Goal: Obtain resource: Download file/media

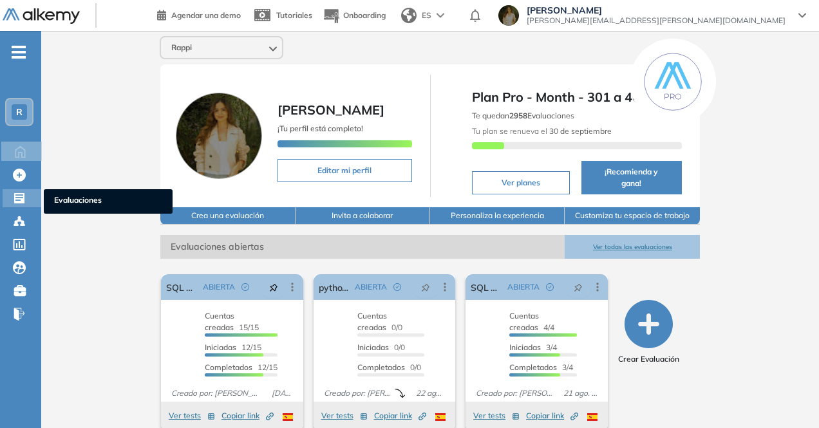
click at [17, 192] on icon at bounding box center [19, 198] width 13 height 13
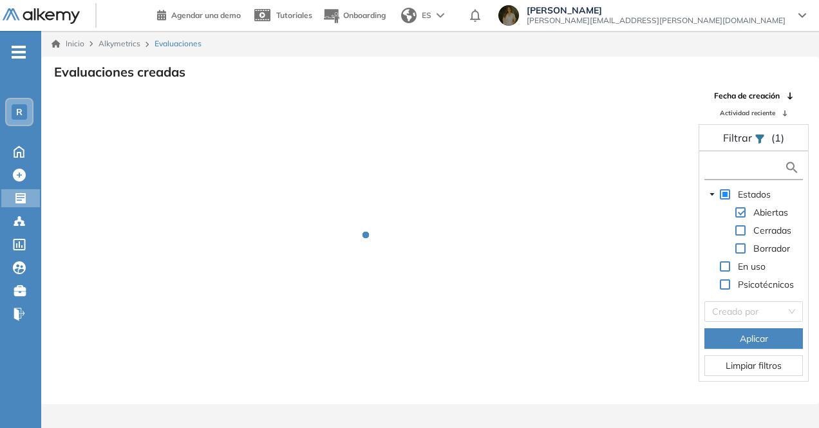
click at [723, 171] on input "text" at bounding box center [746, 168] width 77 height 14
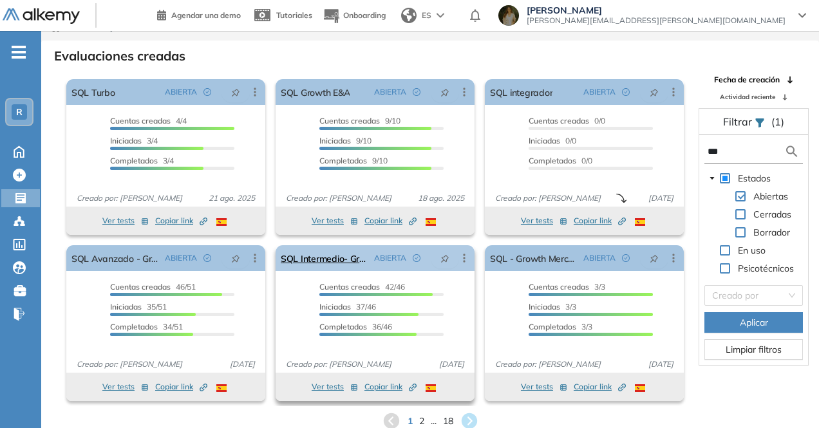
scroll to position [31, 0]
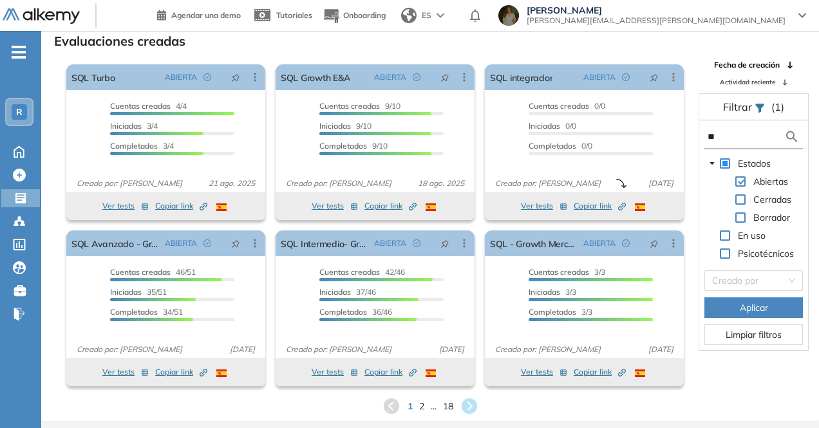
type input "*"
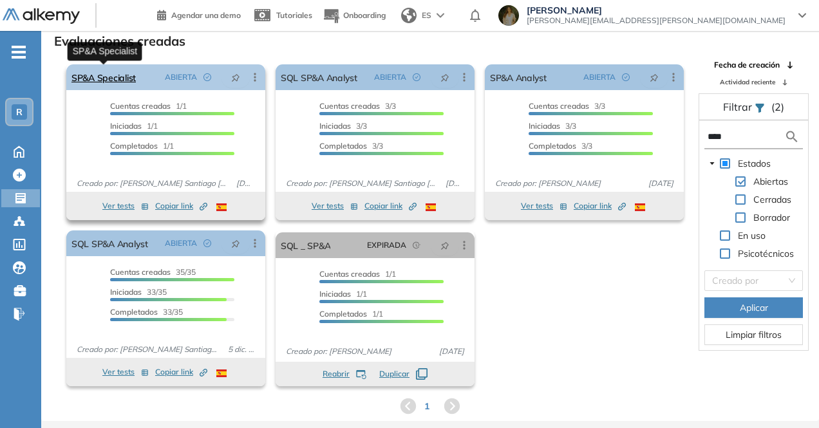
type input "****"
click at [120, 77] on link "SP&A Specialist" at bounding box center [103, 77] width 64 height 26
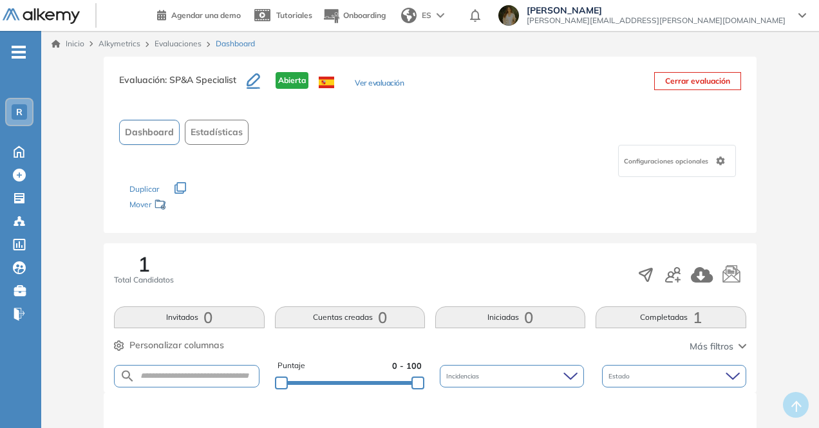
click at [196, 131] on span "Estadísticas" at bounding box center [217, 133] width 52 height 14
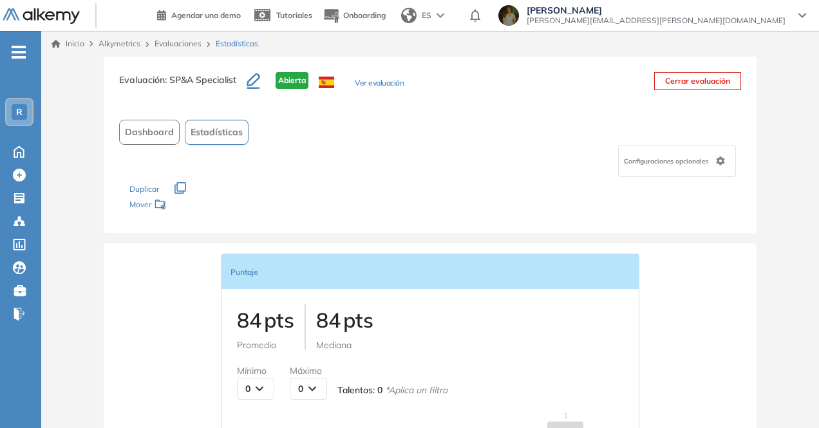
click at [381, 83] on button "Ver evaluación" at bounding box center [379, 84] width 49 height 14
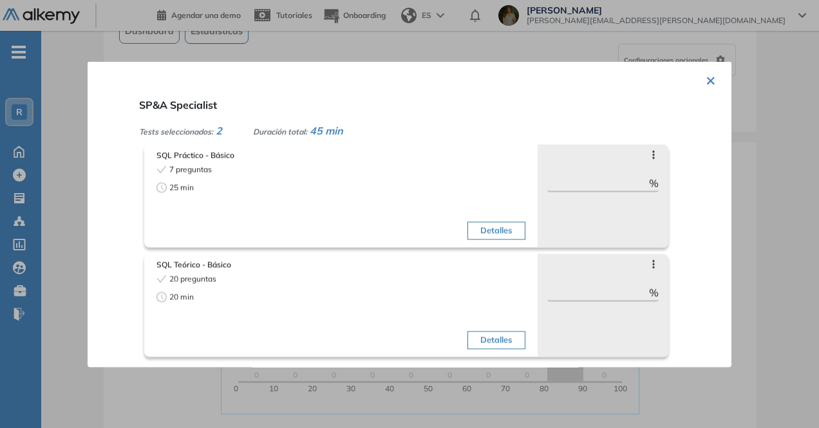
scroll to position [258, 0]
click at [706, 85] on button "×" at bounding box center [711, 78] width 10 height 25
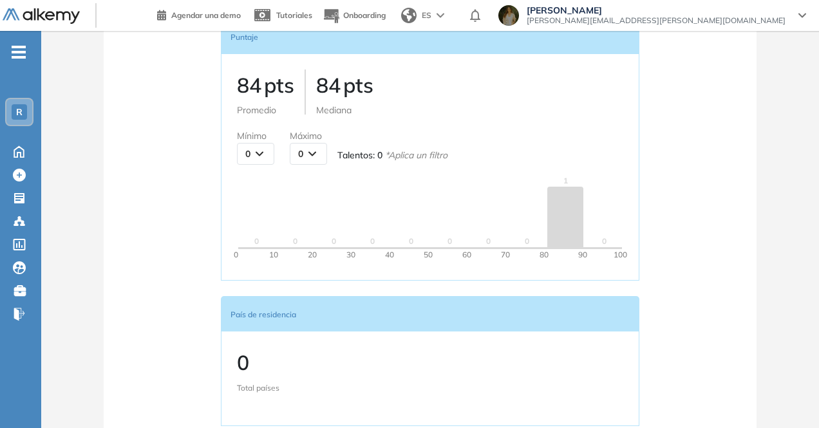
scroll to position [28, 0]
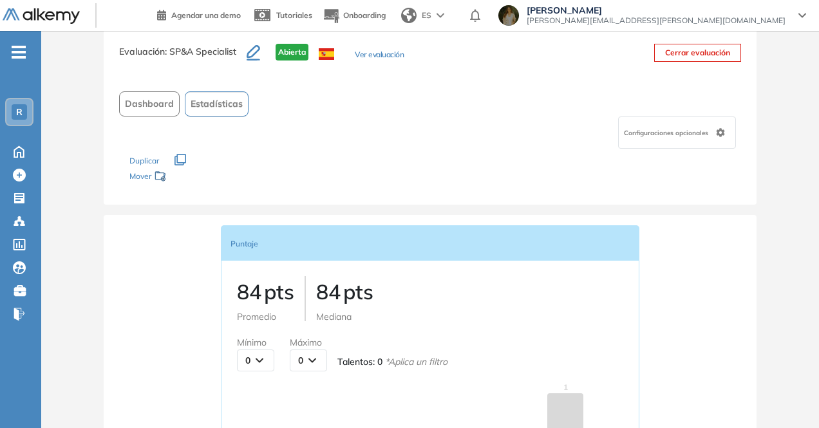
click at [372, 53] on button "Ver evaluación" at bounding box center [379, 56] width 49 height 14
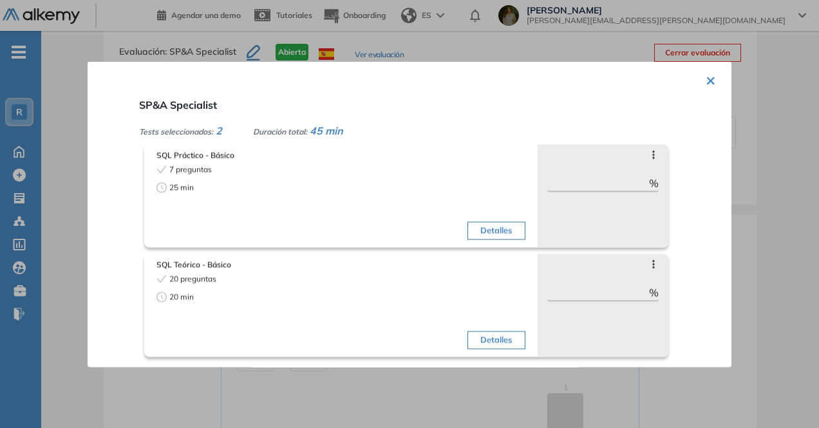
click at [107, 66] on div "× SP&A Specialist Tests seleccionados: 2 Duración total: 45 min SQL Práctico - …" at bounding box center [410, 214] width 644 height 306
click at [386, 42] on div at bounding box center [409, 214] width 819 height 428
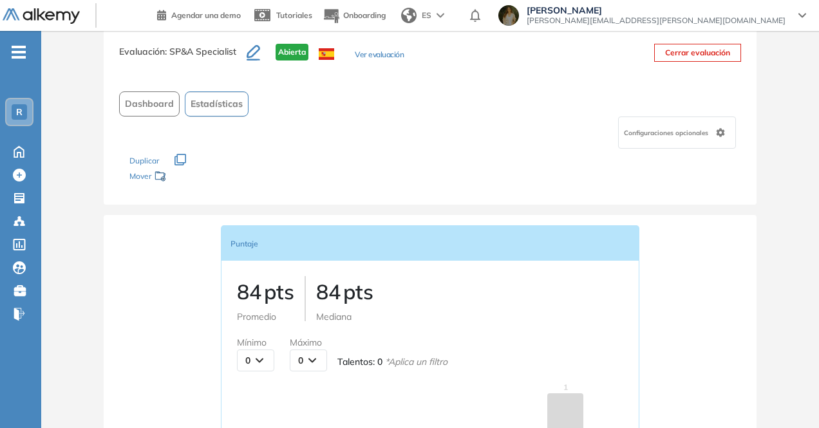
click at [164, 107] on span "Dashboard" at bounding box center [149, 104] width 49 height 14
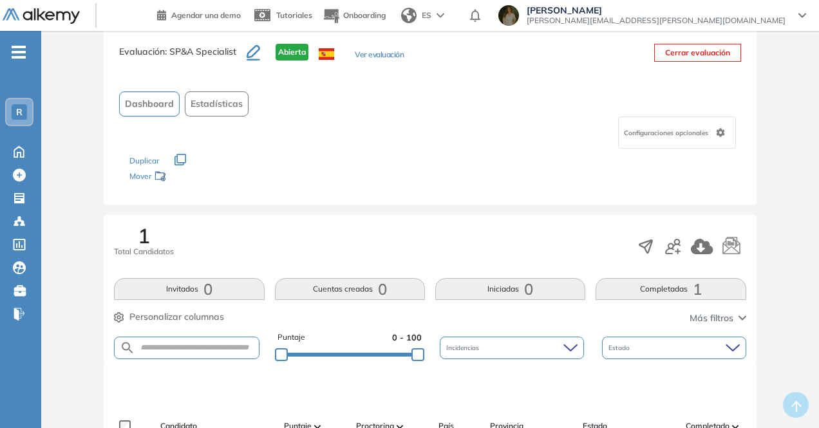
click at [378, 54] on button "Ver evaluación" at bounding box center [379, 56] width 49 height 14
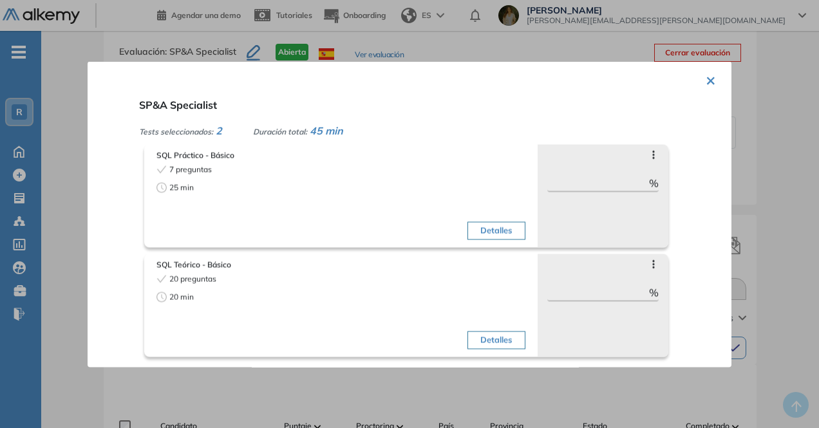
click at [693, 86] on div "× SP&A Specialist Tests seleccionados: 2 Duración total: 45 min SQL Práctico - …" at bounding box center [410, 214] width 644 height 306
click at [695, 79] on div "× SP&A Specialist Tests seleccionados: 2 Duración total: 45 min SQL Práctico - …" at bounding box center [410, 214] width 644 height 306
click at [710, 81] on button "×" at bounding box center [711, 78] width 10 height 25
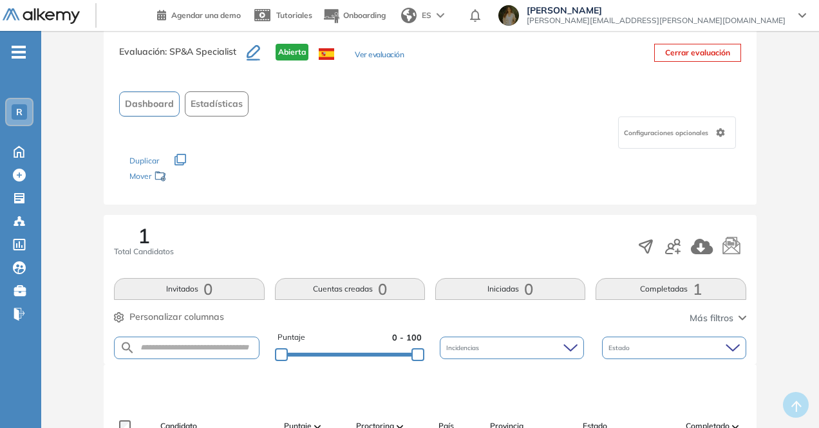
click at [257, 55] on icon "button" at bounding box center [254, 52] width 14 height 15
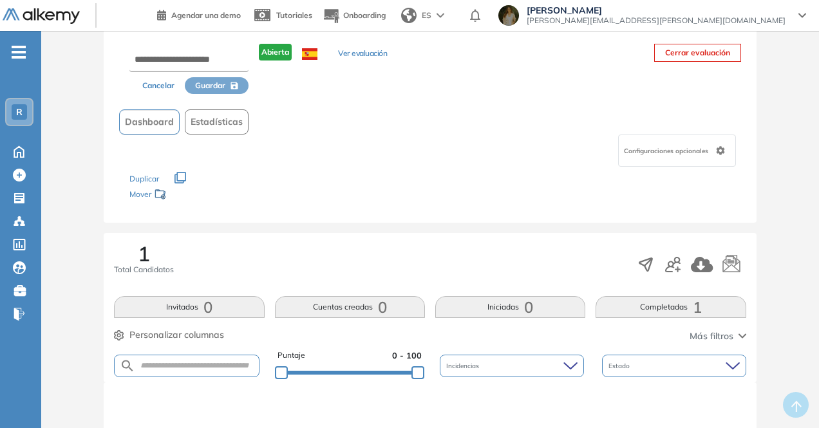
click at [295, 102] on div "Cancelar Guardar Abierta Ver evaluación Cerrar evaluación Dashboard Estadística…" at bounding box center [430, 125] width 652 height 194
click at [165, 93] on button "Cancelar" at bounding box center [158, 85] width 53 height 17
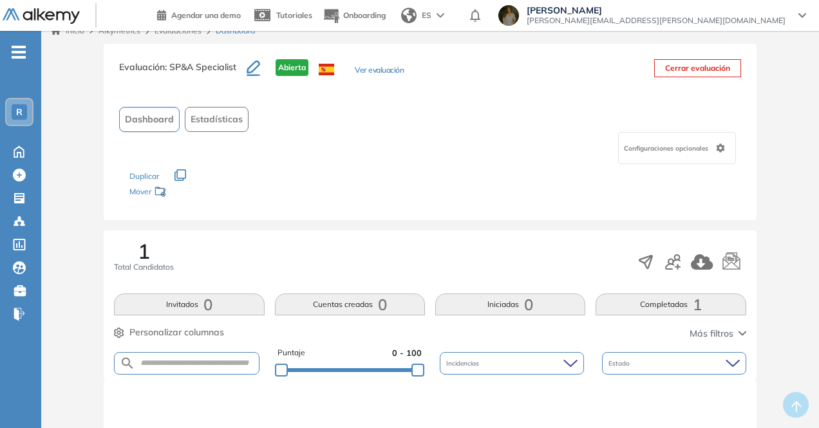
scroll to position [0, 0]
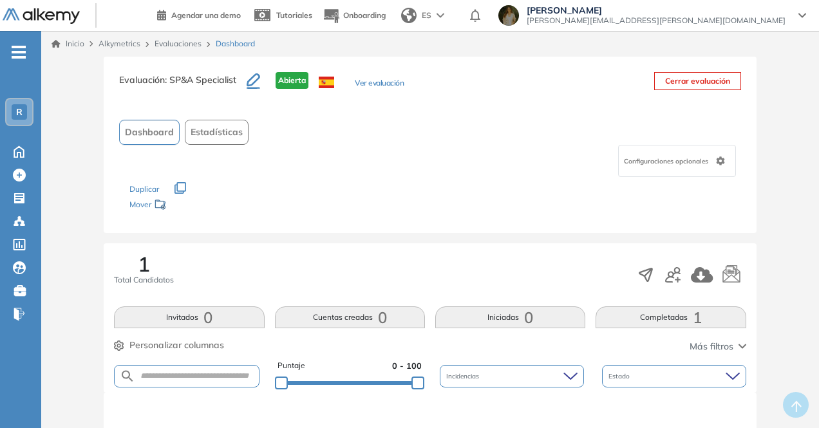
click at [728, 156] on div "Configuraciones opcionales" at bounding box center [677, 161] width 118 height 32
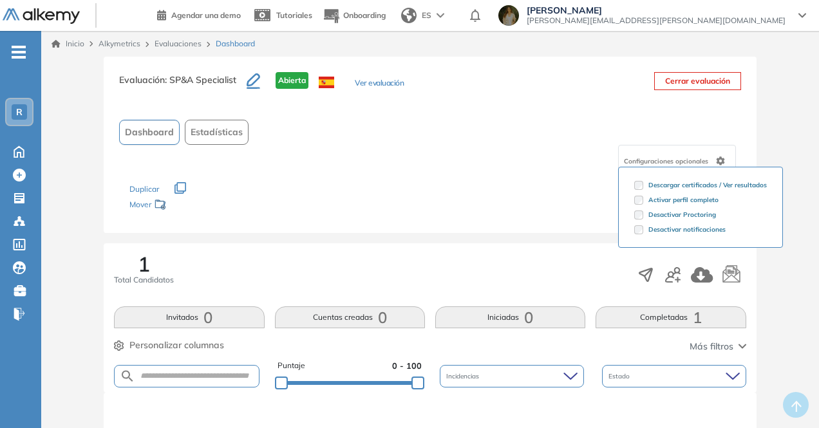
click at [466, 177] on div "Duplicar" at bounding box center [429, 183] width 601 height 12
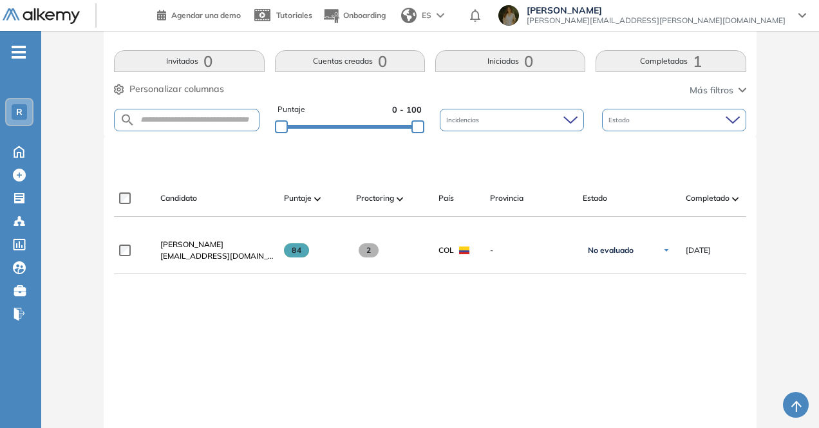
scroll to position [258, 0]
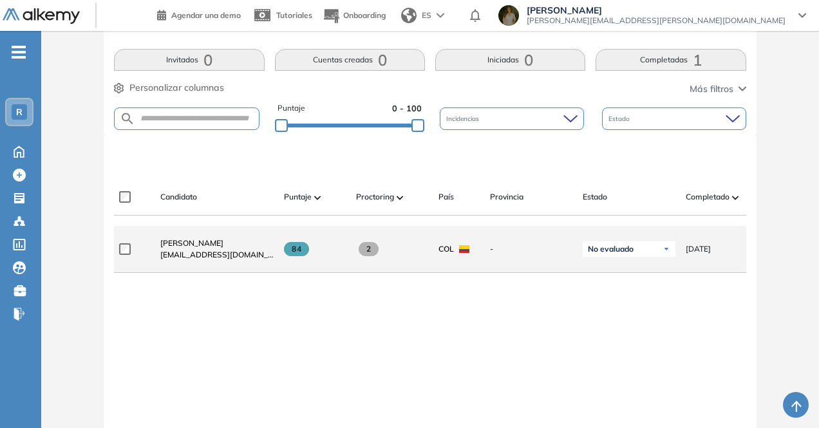
click at [195, 254] on span "[EMAIL_ADDRESS][DOMAIN_NAME]" at bounding box center [216, 255] width 113 height 12
click at [194, 248] on span "[PERSON_NAME]" at bounding box center [191, 243] width 63 height 10
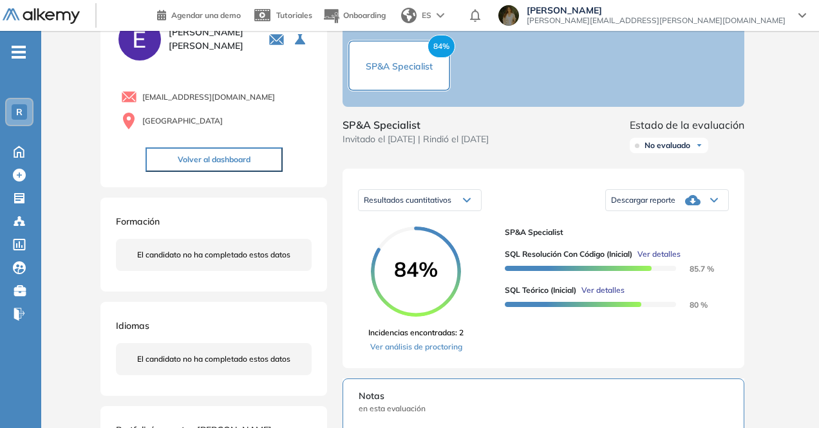
scroll to position [64, 0]
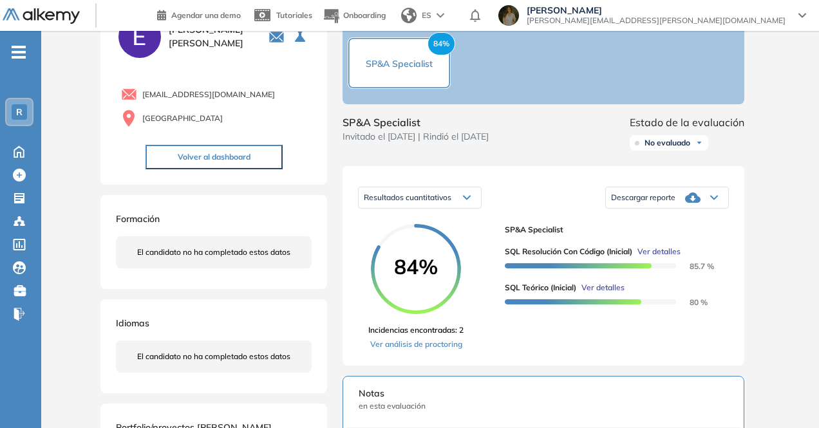
click at [676, 203] on span "Descargar reporte" at bounding box center [643, 198] width 64 height 10
click at [675, 223] on li "Descargar informe completo" at bounding box center [659, 216] width 95 height 13
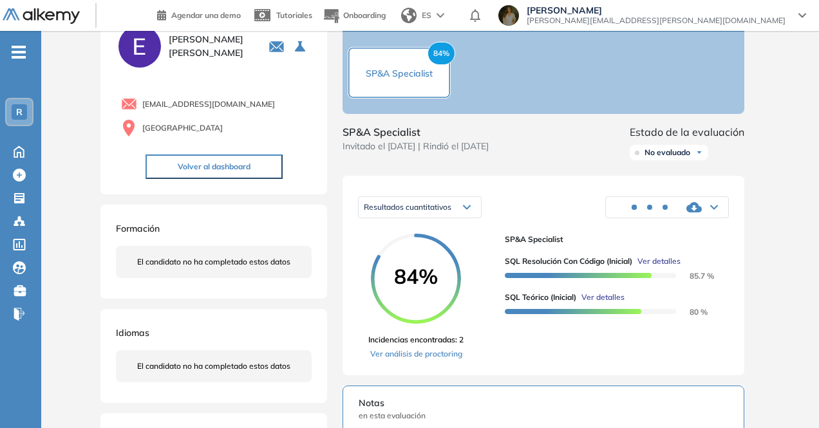
scroll to position [0, 0]
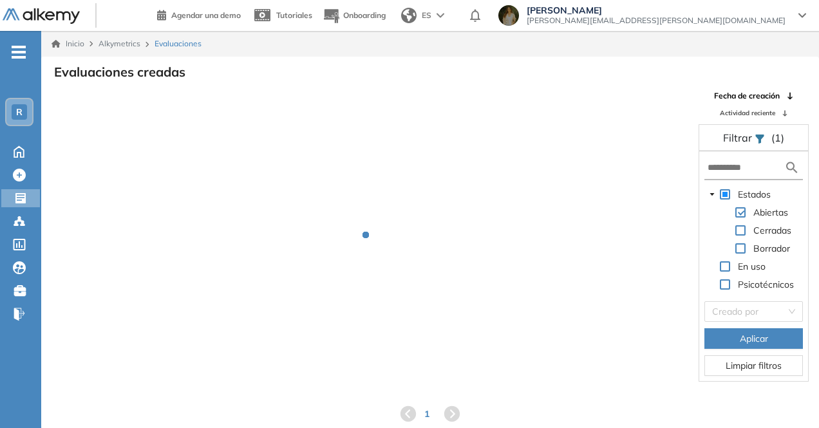
scroll to position [31, 0]
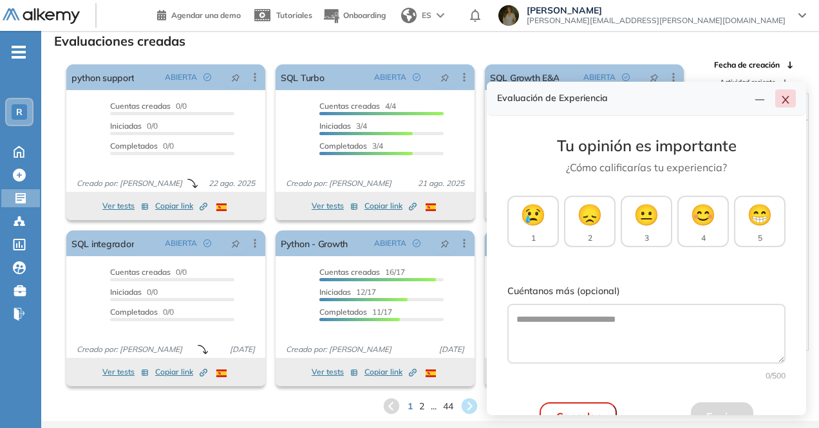
click at [782, 104] on icon "close" at bounding box center [786, 100] width 10 height 10
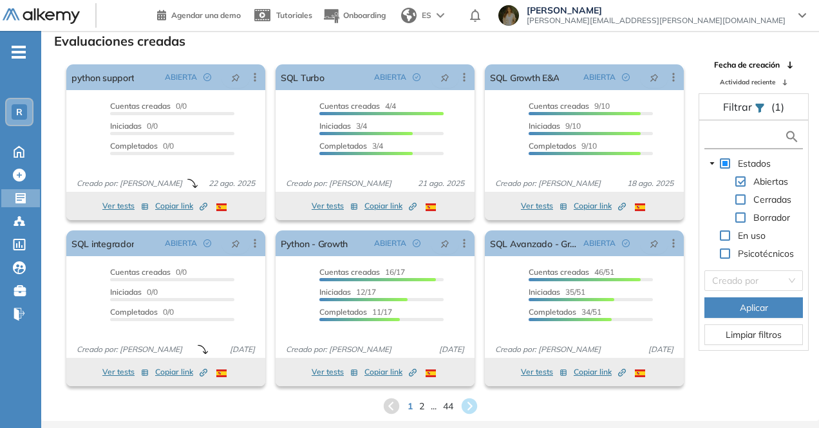
click at [743, 141] on input "text" at bounding box center [746, 137] width 77 height 14
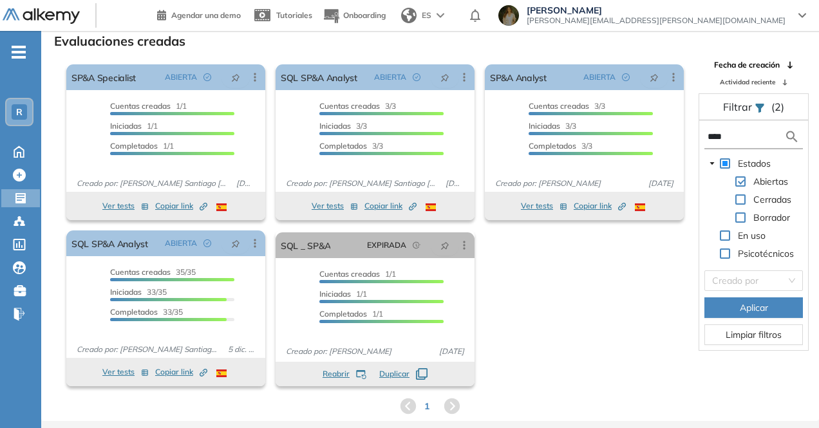
type input "****"
click at [174, 207] on span "Copiar link Created by potrace 1.16, written by [PERSON_NAME] [DATE]-[DATE]" at bounding box center [181, 206] width 52 height 12
